Goal: Information Seeking & Learning: Learn about a topic

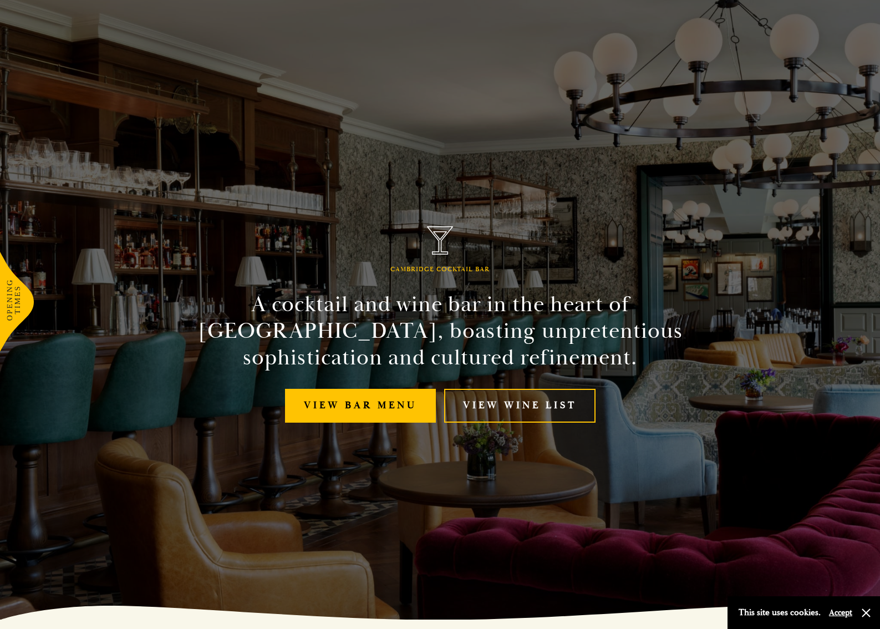
scroll to position [12, 0]
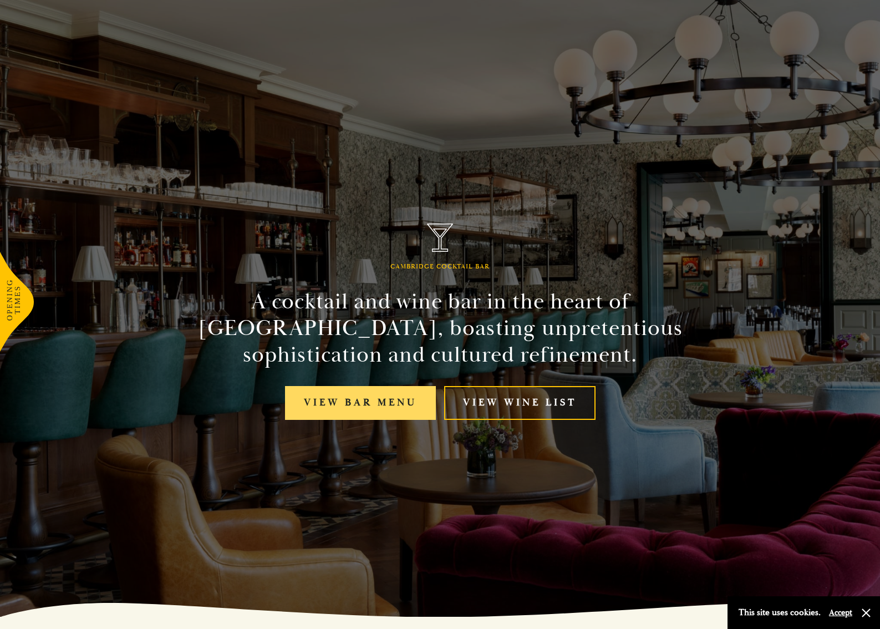
click at [344, 411] on link "View bar menu" at bounding box center [360, 403] width 151 height 34
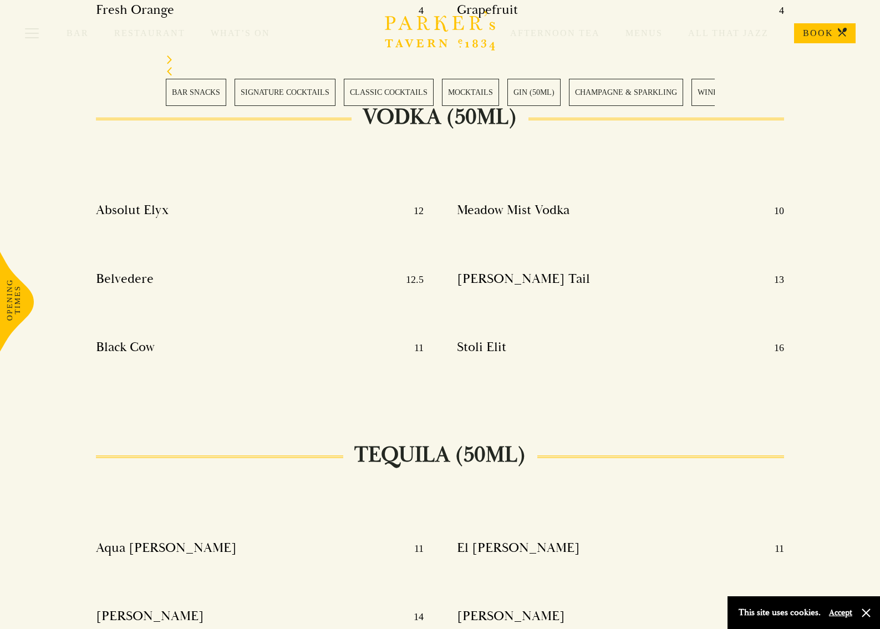
scroll to position [6945, 0]
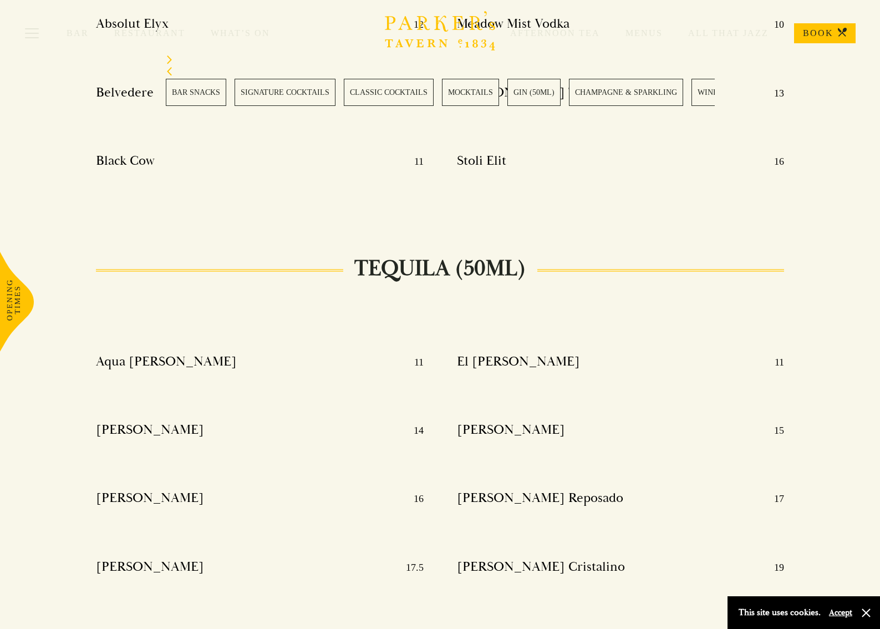
scroll to position [7132, 0]
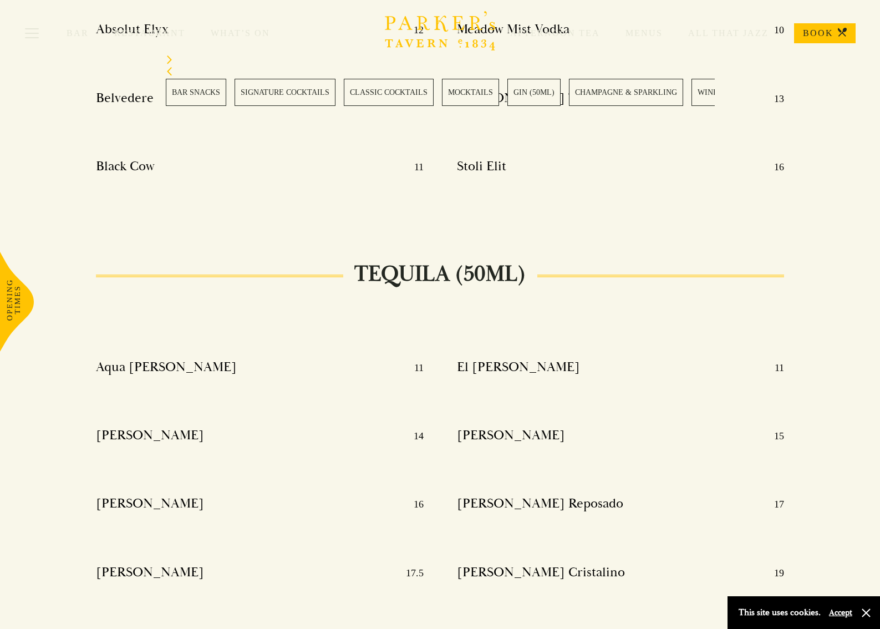
click at [595, 628] on h4 "Tierra Noble Exquisito Extra Anejo" at bounding box center [575, 641] width 236 height 18
click at [853, 274] on div "TEQUILA (50ml) Aqua Riva Blanco 11 Don Julio Blanco 14 Don Julio Reposado 16 Do…" at bounding box center [440, 483] width 880 height 418
